Goal: Task Accomplishment & Management: Manage account settings

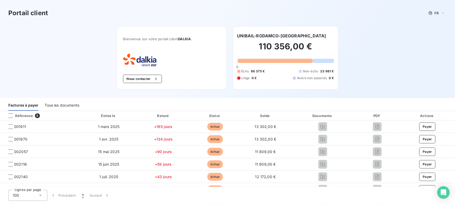
click at [68, 104] on div "Tous les documents" at bounding box center [62, 105] width 35 height 11
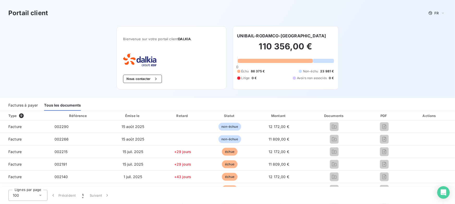
click at [19, 104] on div "Factures à payer" at bounding box center [22, 105] width 29 height 11
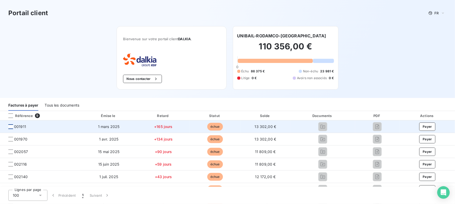
click at [11, 126] on div at bounding box center [10, 126] width 5 height 5
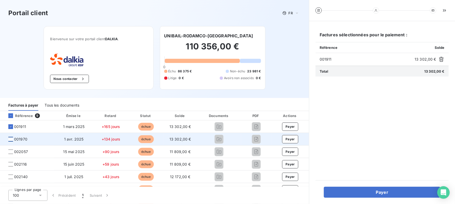
click at [11, 139] on div at bounding box center [10, 139] width 5 height 5
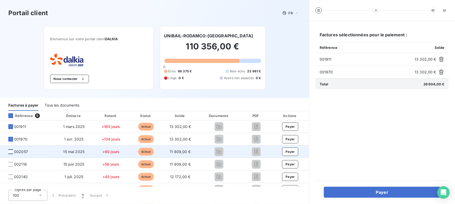
click at [11, 152] on div at bounding box center [10, 151] width 5 height 5
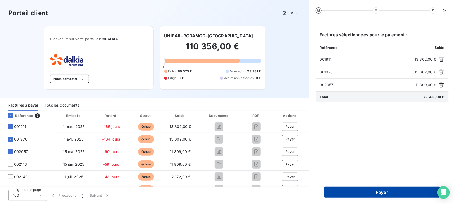
click at [354, 193] on button "Payer" at bounding box center [382, 192] width 117 height 11
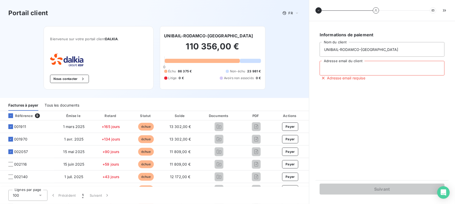
click at [344, 66] on input "Adresse email du client" at bounding box center [382, 68] width 125 height 15
type input "[PERSON_NAME][EMAIL_ADDRESS][DOMAIN_NAME]"
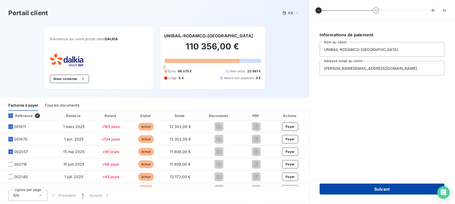
click at [360, 191] on button "Suivant" at bounding box center [382, 188] width 125 height 11
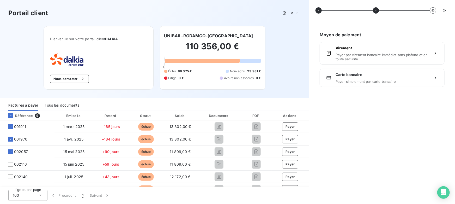
click at [341, 75] on span "Carte bancaire" at bounding box center [382, 74] width 93 height 5
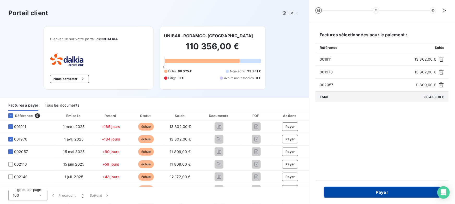
click at [390, 195] on button "Payer" at bounding box center [382, 192] width 117 height 11
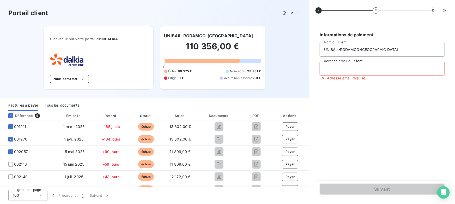
click at [351, 70] on input "Adresse email du client" at bounding box center [382, 68] width 125 height 15
type input "[PERSON_NAME][EMAIL_ADDRESS][DOMAIN_NAME]"
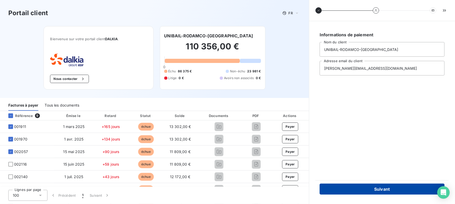
drag, startPoint x: 368, startPoint y: 177, endPoint x: 368, endPoint y: 186, distance: 8.9
click at [368, 179] on div "Informations de paiement UNIBAIL-RODAMCO-WESTFIELD Nom du client [PERSON_NAME][…" at bounding box center [383, 112] width 146 height 183
click at [368, 189] on button "Suivant" at bounding box center [382, 188] width 125 height 11
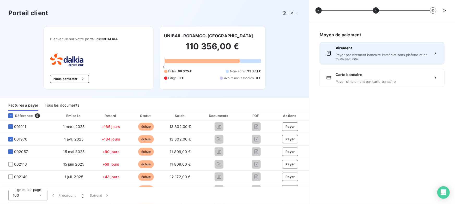
click at [351, 56] on span "Payer par virement bancaire immédiat sans plafond et en toute sécurité" at bounding box center [382, 57] width 93 height 8
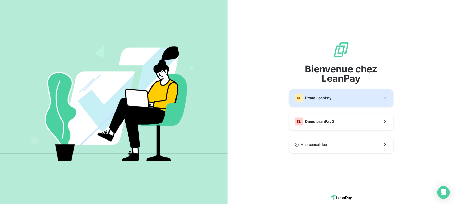
click at [311, 92] on button "DL Demo LeanPay" at bounding box center [341, 97] width 104 height 17
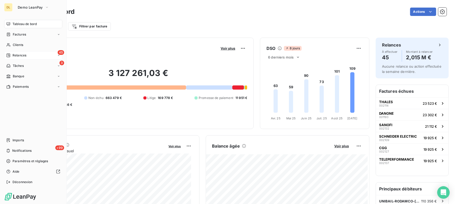
click at [21, 56] on span "Relances" at bounding box center [20, 55] width 14 height 5
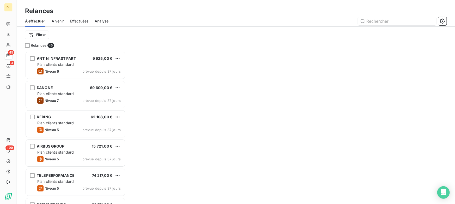
scroll to position [149, 97]
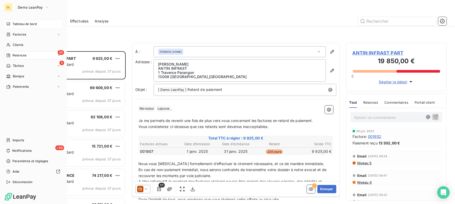
click at [13, 22] on span "Tableau de bord" at bounding box center [25, 24] width 24 height 5
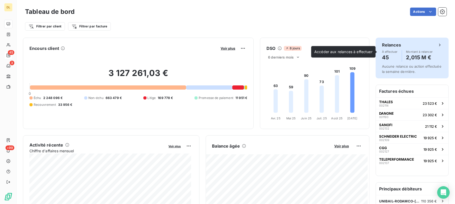
click at [384, 58] on h4 "45" at bounding box center [390, 57] width 16 height 8
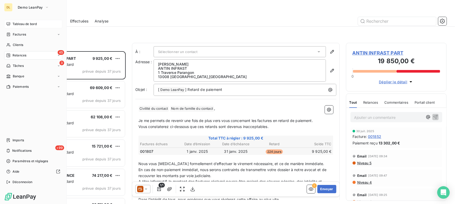
click at [15, 23] on span "Tableau de bord" at bounding box center [25, 24] width 24 height 5
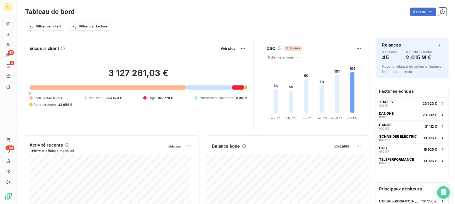
click at [262, 24] on div "Filtrer par client Filtrer par facture" at bounding box center [236, 26] width 422 height 10
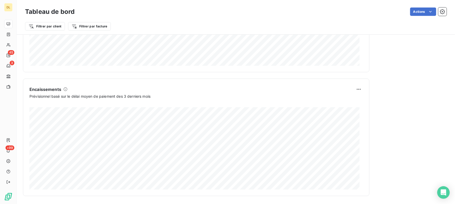
scroll to position [305, 0]
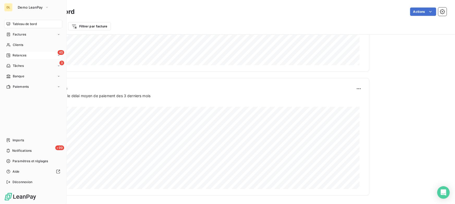
click at [12, 54] on div "Relances" at bounding box center [16, 55] width 20 height 5
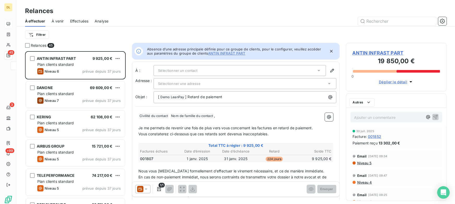
scroll to position [149, 97]
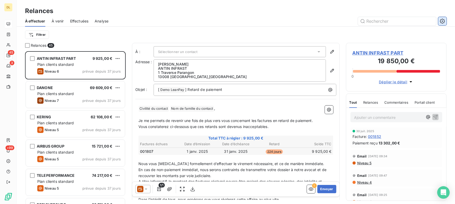
click at [445, 19] on icon "button" at bounding box center [442, 21] width 5 height 5
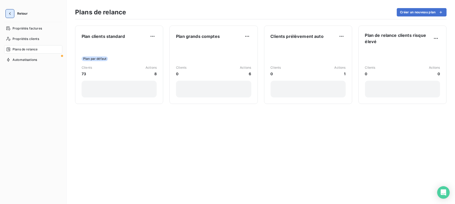
click at [9, 13] on icon "button" at bounding box center [9, 13] width 5 height 5
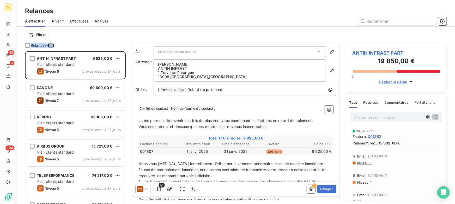
drag, startPoint x: 31, startPoint y: 45, endPoint x: 62, endPoint y: 46, distance: 31.6
click at [62, 46] on div "Relances 45" at bounding box center [75, 45] width 101 height 5
click at [68, 45] on div "Relances 45" at bounding box center [75, 45] width 101 height 5
click at [39, 36] on html "DL 45 3 +99 Relances À effectuer À venir Effectuées Analyse Filtrer Relances 45…" at bounding box center [227, 102] width 455 height 204
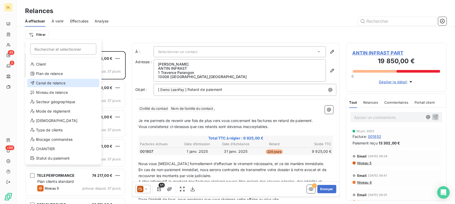
click at [60, 84] on div "Canal de relance" at bounding box center [63, 83] width 72 height 8
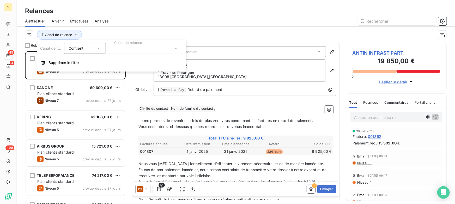
click at [134, 44] on div at bounding box center [145, 48] width 75 height 11
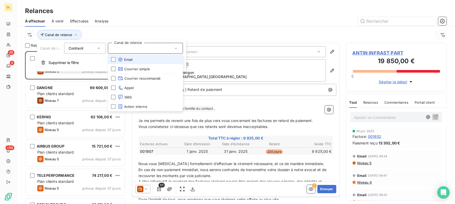
click at [116, 60] on li "Email" at bounding box center [145, 59] width 75 height 9
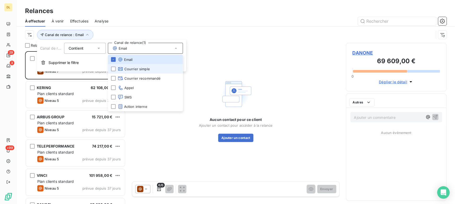
scroll to position [149, 97]
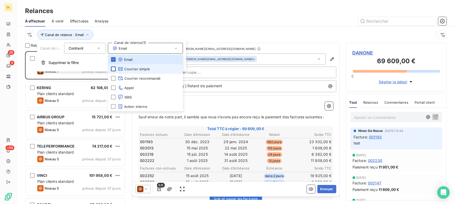
click at [113, 68] on div at bounding box center [113, 69] width 5 height 5
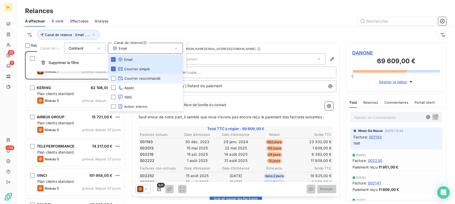
click at [117, 81] on li "Courrier recommandé" at bounding box center [145, 78] width 75 height 9
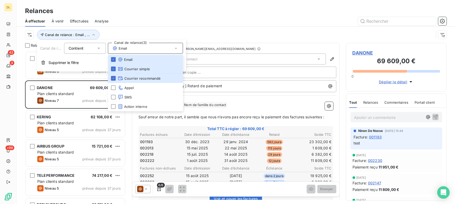
click at [177, 25] on div at bounding box center [281, 21] width 332 height 8
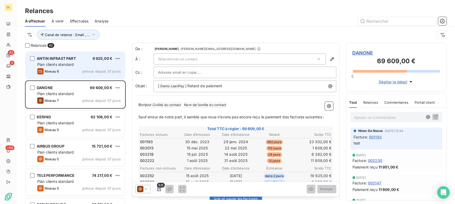
click at [70, 62] on span "Plan clients standard" at bounding box center [55, 64] width 37 height 4
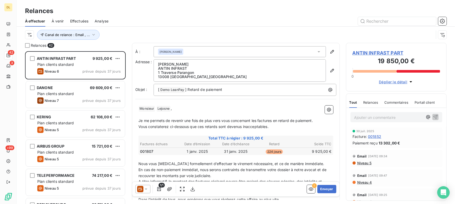
click at [70, 108] on div "DANONE 69 609,00 € Plan clients standard Niveau 7 prévue depuis 37 jours" at bounding box center [75, 94] width 101 height 29
click at [64, 37] on button "Canal de relance : Email , ..." at bounding box center [68, 35] width 63 height 10
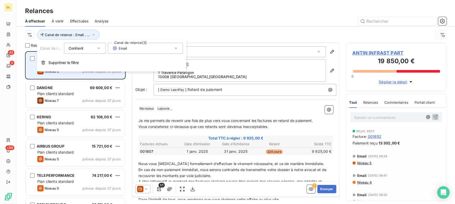
click at [73, 64] on span "Supprimer le filtre" at bounding box center [64, 62] width 30 height 5
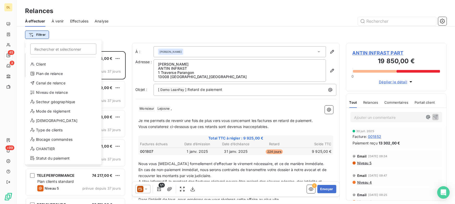
click at [32, 35] on html "DL 45 3 +99 Relances À effectuer À venir Effectuées Analyse Filtrer Rechercher …" at bounding box center [227, 102] width 455 height 204
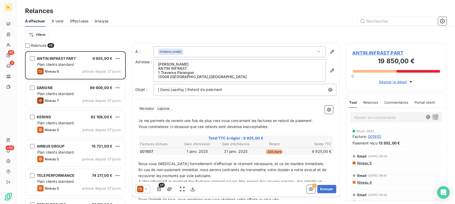
click at [117, 50] on html "DL 45 3 +99 Relances À effectuer À venir Effectuées Analyse Filtrer Relances 45…" at bounding box center [227, 102] width 455 height 204
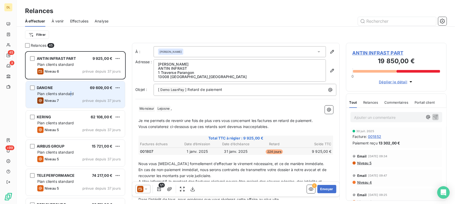
click at [73, 97] on div "DANONE 69 609,00 € Plan clients standard Niveau 7 prévue depuis 37 jours" at bounding box center [75, 94] width 99 height 27
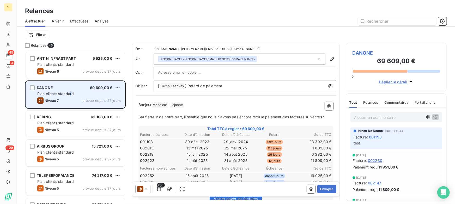
click at [70, 93] on span "Plan clients standard" at bounding box center [55, 93] width 37 height 4
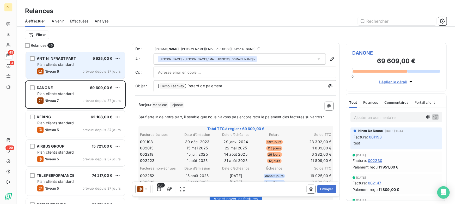
click at [56, 64] on span "Plan clients standard" at bounding box center [55, 64] width 37 height 4
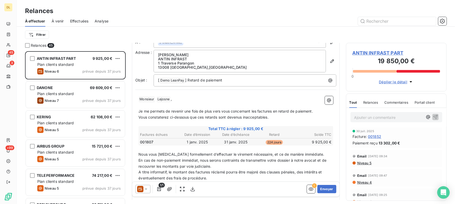
scroll to position [24, 0]
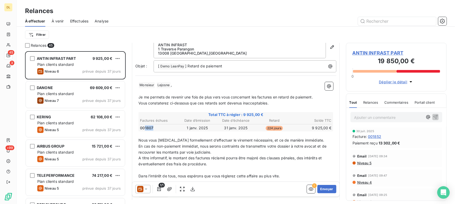
drag, startPoint x: 145, startPoint y: 126, endPoint x: 154, endPoint y: 128, distance: 9.3
click at [154, 128] on td "001807" at bounding box center [159, 128] width 38 height 6
click at [156, 128] on td "001807" at bounding box center [159, 128] width 38 height 6
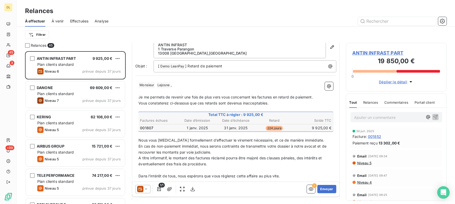
click at [365, 53] on span "ANTIN INFRAST PART" at bounding box center [397, 52] width 88 height 7
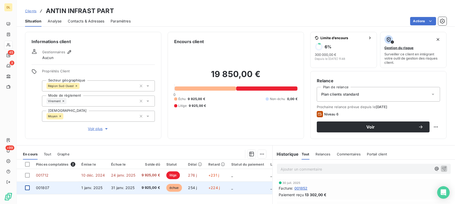
click at [26, 189] on div at bounding box center [27, 187] width 5 height 5
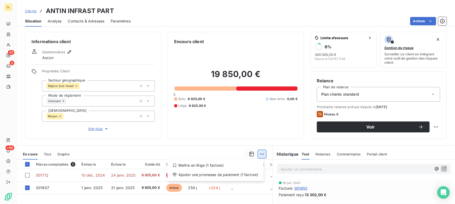
click at [261, 154] on html "DL 45 3 +99 Clients ANTIN INFRAST PART Situation Analyse Contacts & Adresses Pa…" at bounding box center [227, 102] width 455 height 204
click at [197, 174] on div "Ajouter une promesse de paiement (1 facture)" at bounding box center [216, 174] width 92 height 8
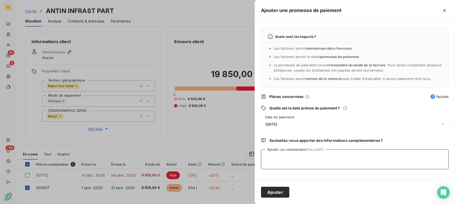
click at [283, 157] on textarea "Ajouter un commentaire (facultatif)" at bounding box center [355, 159] width 188 height 20
click at [278, 125] on span "13/09/2025" at bounding box center [272, 124] width 12 height 4
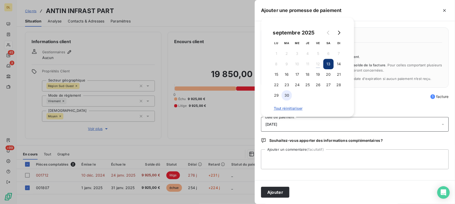
click at [287, 96] on button "30" at bounding box center [287, 95] width 10 height 10
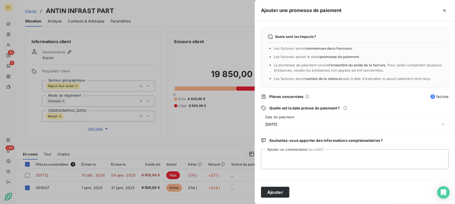
click at [293, 182] on div "Ajouter" at bounding box center [355, 192] width 200 height 24
click at [278, 192] on button "Ajouter" at bounding box center [275, 192] width 28 height 11
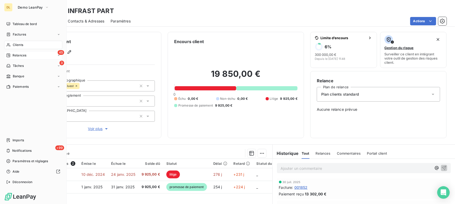
click at [22, 55] on span "Relances" at bounding box center [20, 55] width 14 height 5
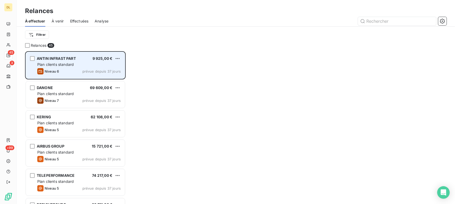
click at [80, 65] on div "Plan clients standard" at bounding box center [79, 64] width 84 height 5
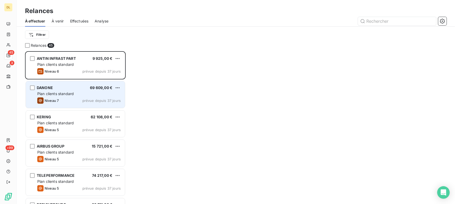
click at [80, 88] on div "DANONE 69 609,00 €" at bounding box center [79, 87] width 84 height 5
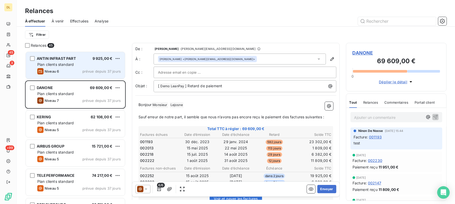
click at [73, 68] on div "ANTIN INFRAST PART 9 925,00 € Plan clients standard Niveau 6 prévue depuis 37 j…" at bounding box center [75, 65] width 99 height 27
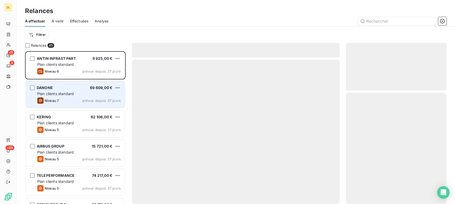
click at [72, 97] on div "Niveau 7 prévue depuis 37 jours" at bounding box center [79, 100] width 84 height 6
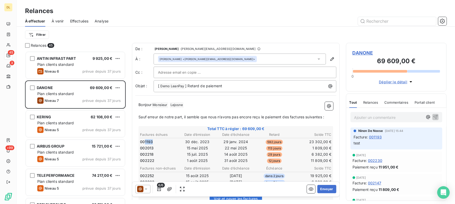
drag, startPoint x: 145, startPoint y: 141, endPoint x: 153, endPoint y: 141, distance: 8.1
click at [153, 141] on td "001193" at bounding box center [159, 142] width 38 height 6
click at [156, 142] on td "001193" at bounding box center [159, 142] width 38 height 6
click at [366, 56] on span "DANONE" at bounding box center [397, 52] width 88 height 7
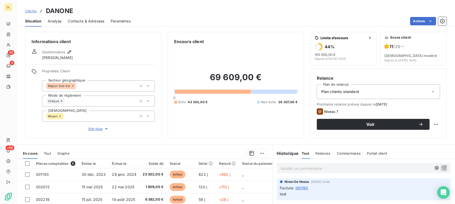
click at [300, 188] on span "001193" at bounding box center [302, 187] width 13 height 5
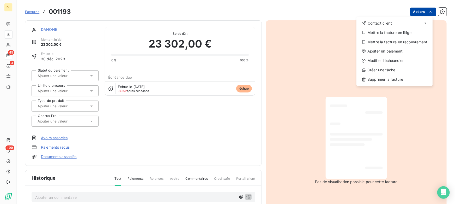
click at [411, 13] on html "DL 45 3 +99 Factures 001193 Actions Contact client Mettre la facture en litige …" at bounding box center [227, 102] width 455 height 204
click at [385, 34] on div "Mettre la facture en litige" at bounding box center [395, 32] width 72 height 8
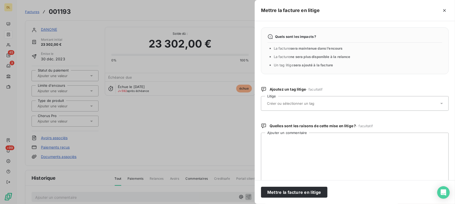
click at [295, 105] on input "text" at bounding box center [305, 103] width 76 height 5
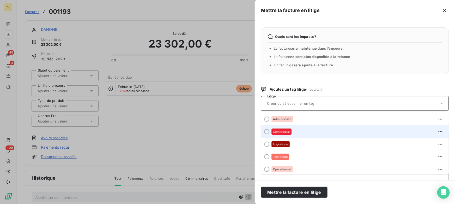
click at [285, 130] on span "Commercial" at bounding box center [281, 131] width 17 height 3
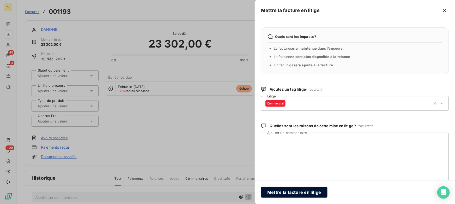
click at [293, 193] on button "Mettre la facture en litige" at bounding box center [294, 192] width 67 height 11
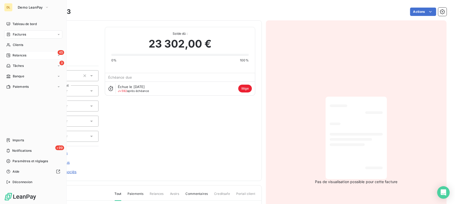
click at [26, 57] on span "Relances" at bounding box center [20, 55] width 14 height 5
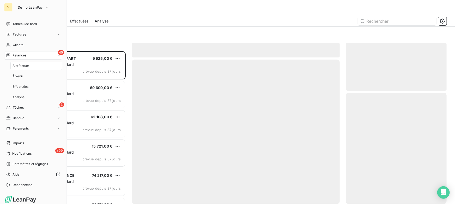
scroll to position [149, 97]
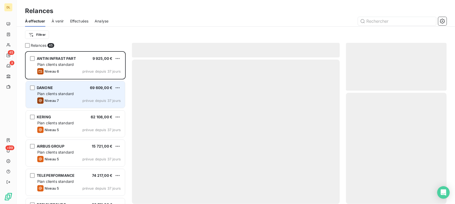
click at [75, 94] on div "Plan clients standard" at bounding box center [79, 93] width 84 height 5
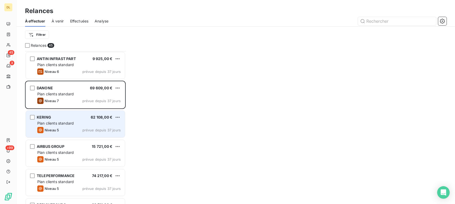
click at [70, 124] on span "Plan clients standard" at bounding box center [55, 123] width 37 height 4
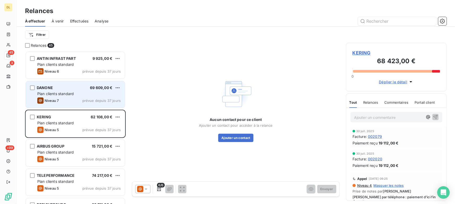
click at [89, 95] on div "Plan clients standard" at bounding box center [79, 93] width 84 height 5
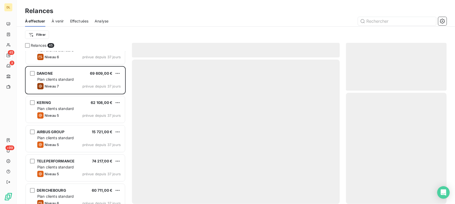
scroll to position [47, 0]
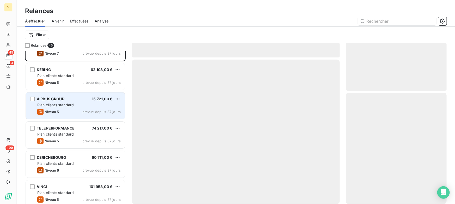
click at [86, 111] on span "prévue depuis 37 jours" at bounding box center [101, 112] width 38 height 4
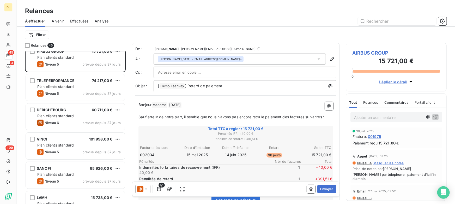
scroll to position [71, 0]
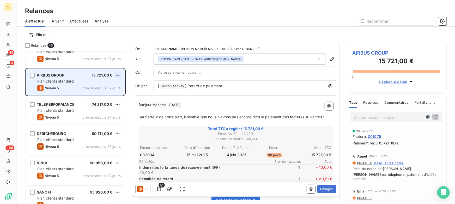
click at [120, 73] on html "DL 45 3 +99 Relances À effectuer À venir Effectuées Analyse Filtrer Relances 45…" at bounding box center [227, 102] width 455 height 204
click at [108, 85] on div "Replanifier cette action" at bounding box center [95, 85] width 47 height 8
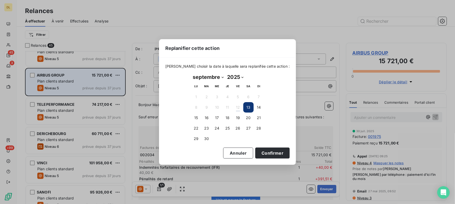
click at [219, 77] on select "janvier février mars avril mai juin juillet août septembre octobre novembre déc…" at bounding box center [208, 77] width 34 height 8
select select "11"
click at [191, 73] on select "janvier février mars avril mai juin juillet août septembre octobre novembre déc…" at bounding box center [208, 77] width 34 height 8
click at [195, 96] on button "1" at bounding box center [196, 97] width 10 height 10
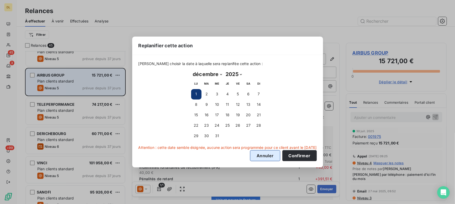
click at [274, 157] on button "Annuler" at bounding box center [265, 155] width 30 height 11
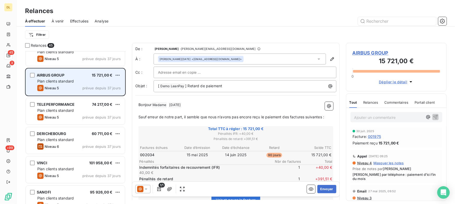
click at [370, 52] on span "AIRBUS GROUP" at bounding box center [397, 52] width 88 height 7
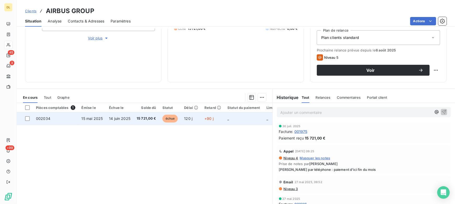
scroll to position [95, 0]
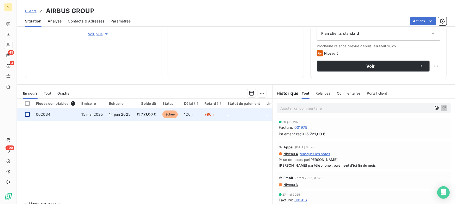
click at [27, 114] on div at bounding box center [27, 114] width 5 height 5
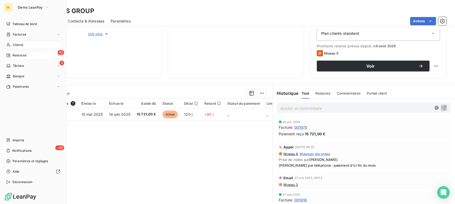
click at [13, 55] on span "Relances" at bounding box center [20, 55] width 14 height 5
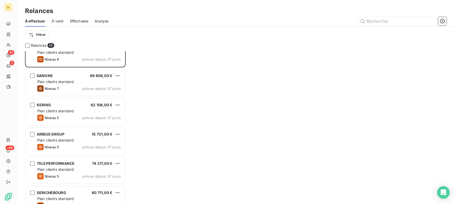
scroll to position [24, 0]
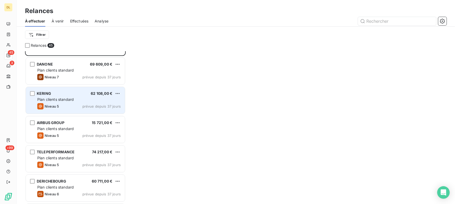
click at [66, 101] on span "Plan clients standard" at bounding box center [55, 99] width 37 height 4
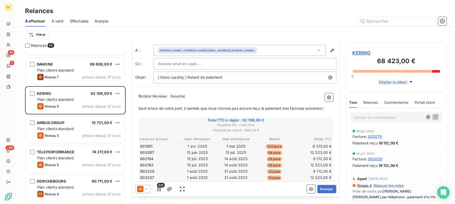
scroll to position [24, 0]
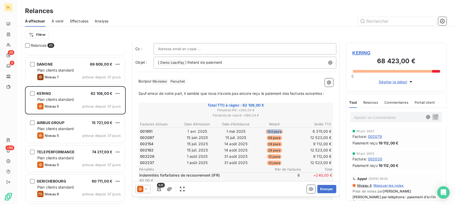
drag, startPoint x: 265, startPoint y: 130, endPoint x: 281, endPoint y: 129, distance: 16.0
click at [281, 129] on td "134 jours" at bounding box center [274, 131] width 38 height 6
click at [146, 188] on icon at bounding box center [146, 188] width 5 height 5
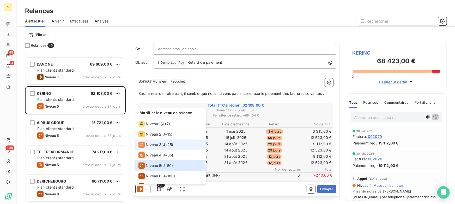
click at [163, 144] on div "Niveau 3 ( J+25 )" at bounding box center [156, 144] width 35 height 6
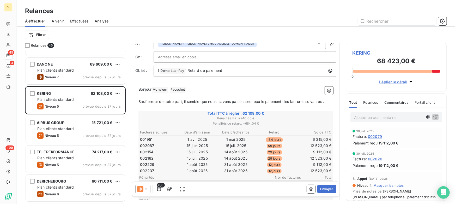
scroll to position [24, 0]
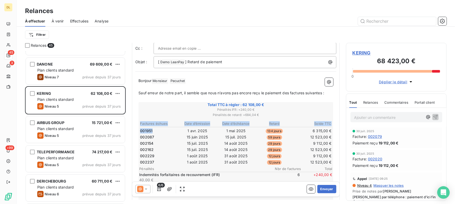
drag, startPoint x: 139, startPoint y: 128, endPoint x: 157, endPoint y: 129, distance: 17.8
click at [157, 129] on div "Total TTC à régler : 62 108,00 € Pénalités IFR : + 240,00 € Pénalités de retard…" at bounding box center [236, 161] width 195 height 118
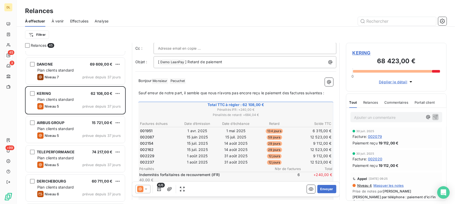
click at [156, 130] on td "001951" at bounding box center [159, 131] width 38 height 6
drag, startPoint x: 266, startPoint y: 136, endPoint x: 275, endPoint y: 136, distance: 8.6
click at [275, 136] on span "59 jours" at bounding box center [274, 137] width 15 height 5
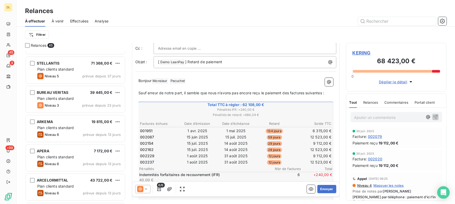
scroll to position [736, 0]
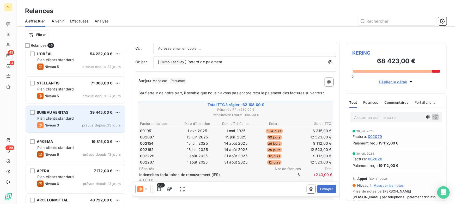
click at [70, 116] on span "Plan clients standard" at bounding box center [55, 118] width 37 height 4
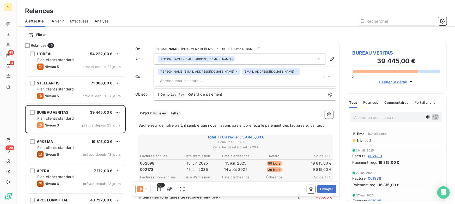
click at [141, 189] on icon at bounding box center [140, 189] width 6 height 6
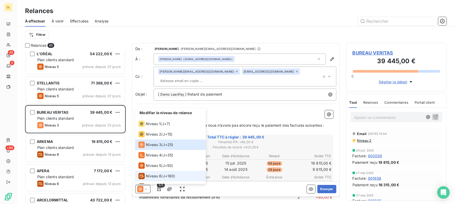
click at [158, 175] on span "Niveau 6" at bounding box center [154, 175] width 16 height 5
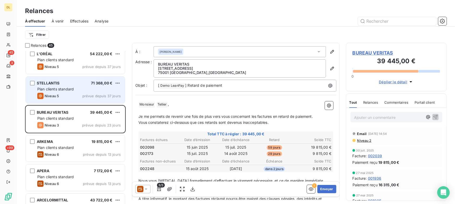
click at [73, 94] on div "Niveau 5 prévue depuis 37 jours" at bounding box center [79, 96] width 84 height 6
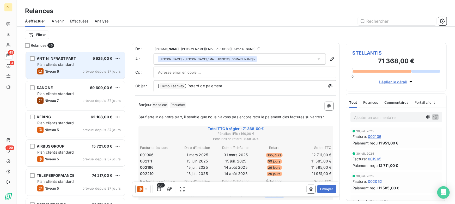
click at [73, 62] on div "Plan clients standard" at bounding box center [79, 64] width 84 height 5
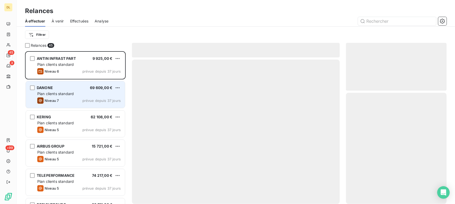
click at [86, 94] on div "Plan clients standard" at bounding box center [79, 93] width 84 height 5
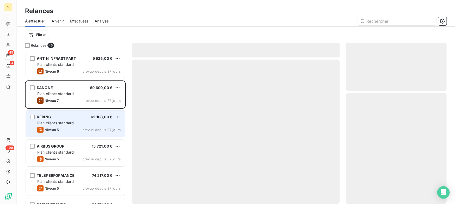
click at [70, 117] on div "KERING 62 108,00 €" at bounding box center [79, 117] width 84 height 5
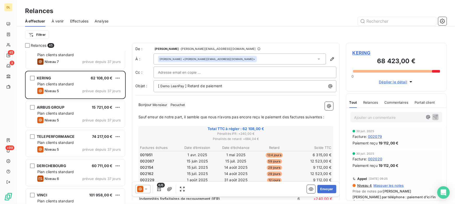
scroll to position [47, 0]
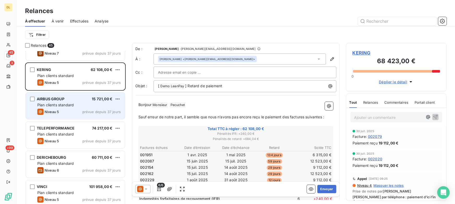
click at [70, 111] on div "Niveau 5 prévue depuis 37 jours" at bounding box center [79, 112] width 84 height 6
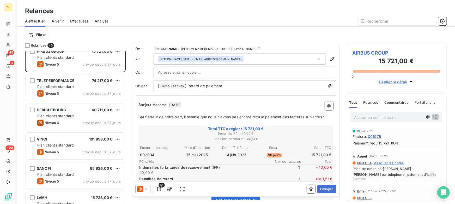
scroll to position [71, 0]
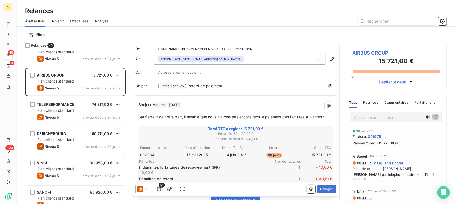
click at [379, 51] on span "AIRBUS GROUP" at bounding box center [397, 52] width 88 height 7
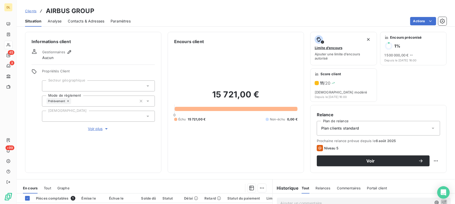
click at [89, 22] on span "Contacts & Adresses" at bounding box center [86, 21] width 37 height 5
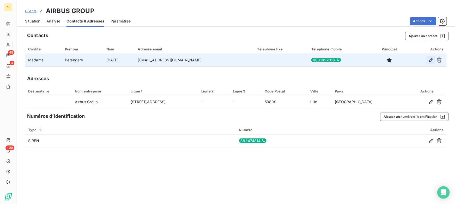
click at [431, 61] on icon "button" at bounding box center [432, 60] width 4 height 4
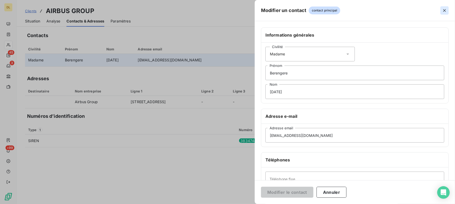
click at [442, 10] on button "button" at bounding box center [445, 10] width 8 height 8
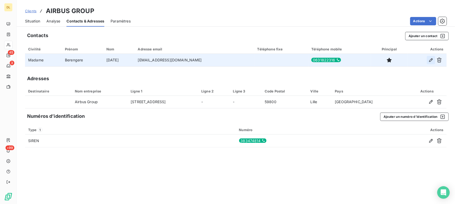
click at [430, 60] on icon "button" at bounding box center [431, 59] width 5 height 5
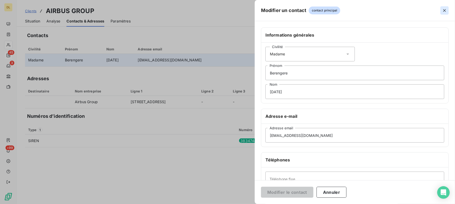
click at [446, 11] on icon "button" at bounding box center [444, 10] width 5 height 5
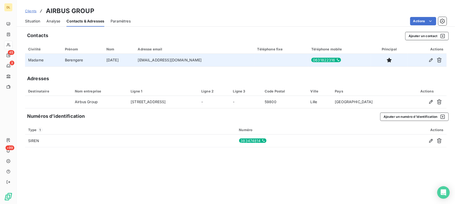
click at [238, 26] on div "Situation Analyse Contacts & Adresses Paramètres Actions" at bounding box center [236, 21] width 439 height 11
click at [56, 21] on span "Analyse" at bounding box center [53, 21] width 14 height 5
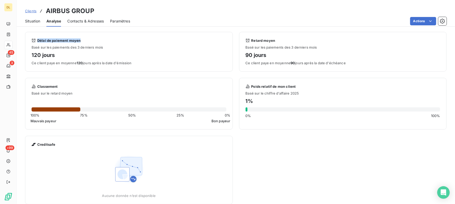
drag, startPoint x: 38, startPoint y: 39, endPoint x: 97, endPoint y: 39, distance: 58.7
click at [97, 39] on div "Délai de paiement moyen" at bounding box center [129, 40] width 195 height 4
click at [96, 40] on div "Délai de paiement moyen" at bounding box center [129, 40] width 195 height 4
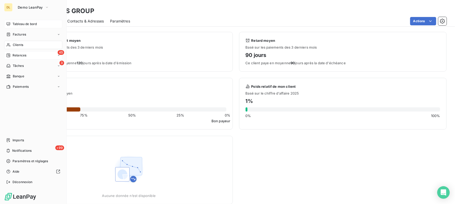
click at [13, 24] on span "Tableau de bord" at bounding box center [25, 24] width 24 height 5
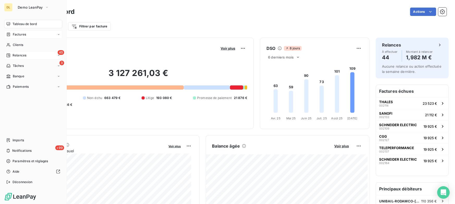
click at [23, 35] on span "Factures" at bounding box center [19, 34] width 13 height 5
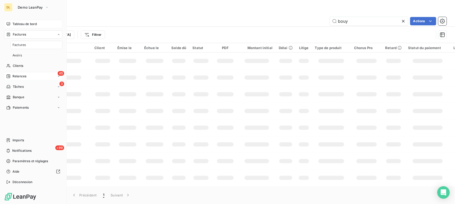
click at [23, 35] on span "Factures" at bounding box center [19, 34] width 13 height 5
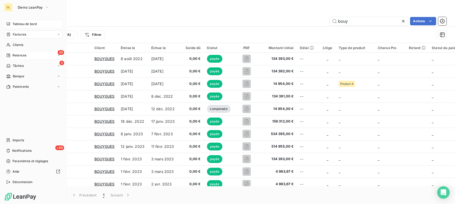
click at [12, 22] on div "Tableau de bord" at bounding box center [33, 24] width 58 height 8
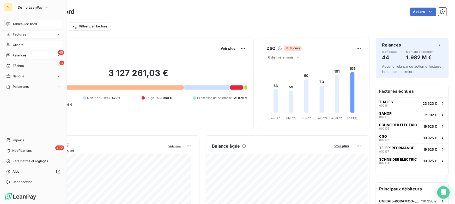
click at [15, 44] on span "Clients" at bounding box center [18, 45] width 10 height 5
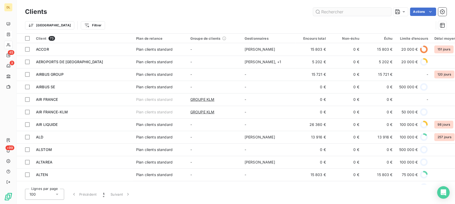
click at [330, 11] on input "text" at bounding box center [352, 12] width 78 height 8
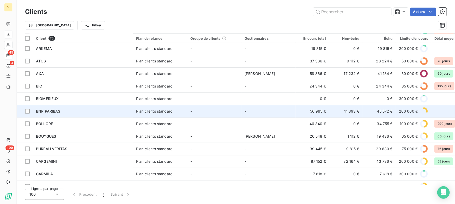
scroll to position [190, 0]
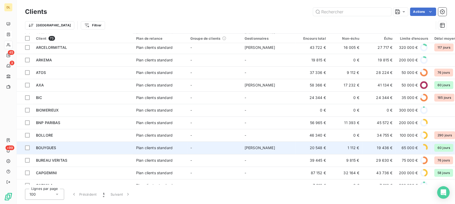
click at [51, 145] on span "BOUYGUES" at bounding box center [46, 147] width 20 height 4
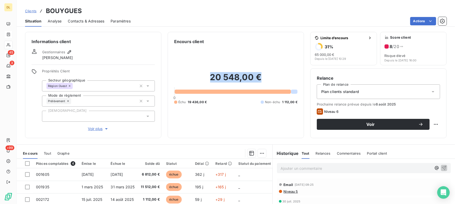
drag, startPoint x: 211, startPoint y: 75, endPoint x: 269, endPoint y: 78, distance: 58.0
click at [269, 78] on h2 "20 548,00 €" at bounding box center [235, 80] width 123 height 16
click at [268, 78] on h2 "20 548,00 €" at bounding box center [235, 80] width 123 height 16
drag, startPoint x: 387, startPoint y: 47, endPoint x: 400, endPoint y: 47, distance: 13.3
click at [400, 47] on div "8 / 20" at bounding box center [414, 46] width 58 height 6
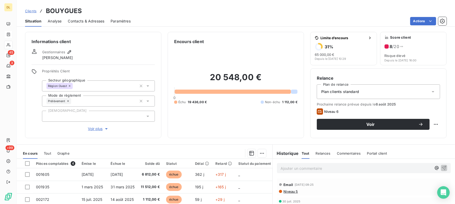
click at [391, 74] on div "Relance Plan de relance Plan clients standard Prochaine relance prévue depuis l…" at bounding box center [379, 103] width 136 height 70
click at [386, 74] on div "Relance Plan de relance Plan clients standard Prochaine relance prévue depuis l…" at bounding box center [379, 103] width 136 height 70
click at [385, 56] on icon "button" at bounding box center [387, 57] width 5 height 5
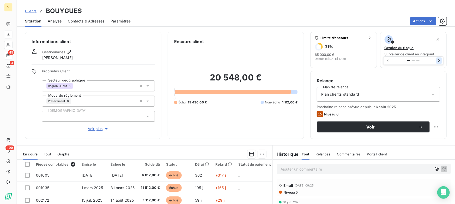
click at [437, 61] on icon "button" at bounding box center [439, 60] width 5 height 5
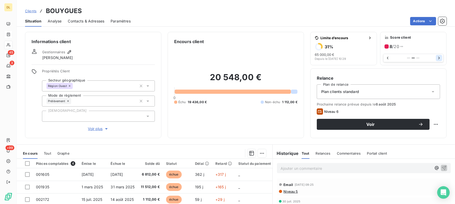
click at [436, 61] on button "button" at bounding box center [439, 58] width 6 height 6
click at [385, 59] on icon "button" at bounding box center [387, 57] width 5 height 5
click at [59, 20] on span "Analyse" at bounding box center [55, 21] width 14 height 5
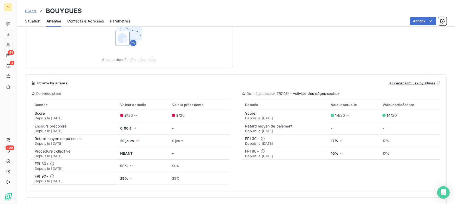
scroll to position [96, 0]
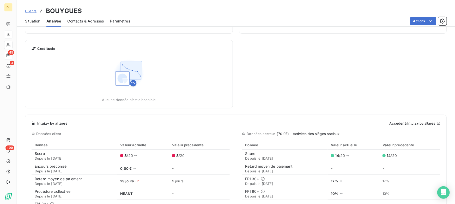
click at [33, 20] on span "Situation" at bounding box center [32, 21] width 15 height 5
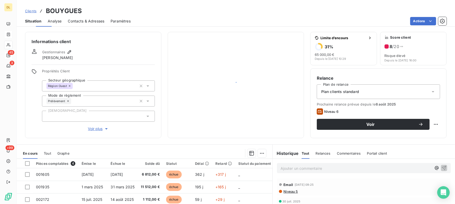
scroll to position [0, 0]
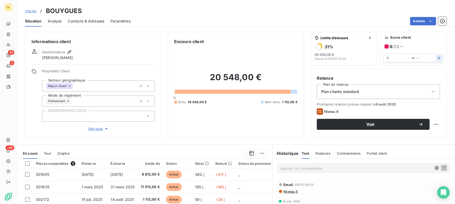
click at [438, 57] on icon "button" at bounding box center [439, 57] width 5 height 5
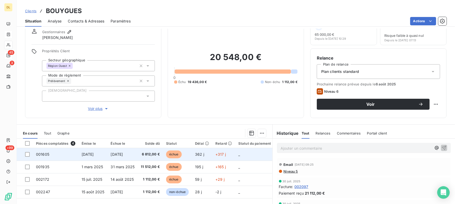
scroll to position [47, 0]
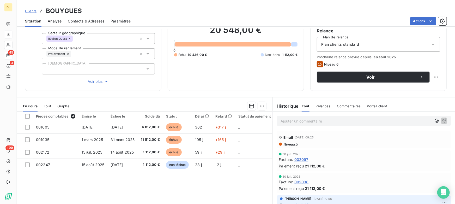
click at [303, 118] on p "Ajouter un commentaire ﻿" at bounding box center [356, 121] width 151 height 7
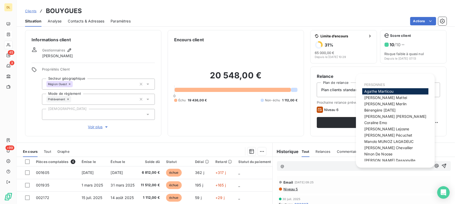
scroll to position [0, 0]
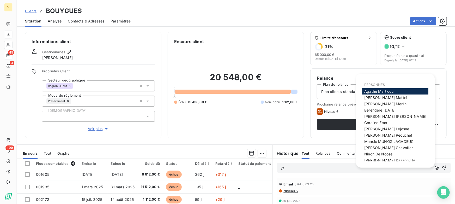
click at [381, 117] on span "Claire Girard" at bounding box center [396, 116] width 62 height 4
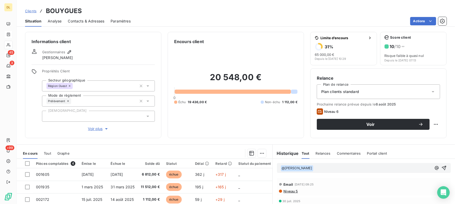
drag, startPoint x: 334, startPoint y: 167, endPoint x: 334, endPoint y: 171, distance: 3.7
click at [334, 171] on div "﻿ @ Claire Girard ﻿ ﻿" at bounding box center [364, 168] width 174 height 10
click at [331, 167] on p "﻿ @ Claire Girard ﻿ ﻿" at bounding box center [356, 168] width 151 height 6
click at [179, 143] on div "Informations client Gestionnaires Claire Girard Propriétés Client Secteur géogr…" at bounding box center [236, 116] width 439 height 175
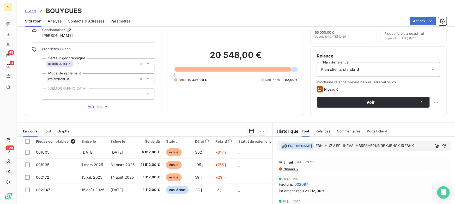
scroll to position [47, 0]
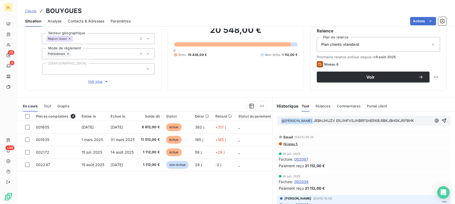
click at [323, 120] on span "JEBHJHUZV ERJIHFVSJHBRFSHERKB.RBKJBHSKJRFBHK" at bounding box center [364, 120] width 101 height 4
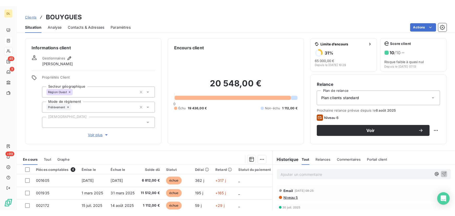
scroll to position [0, 0]
